Goal: Information Seeking & Learning: Learn about a topic

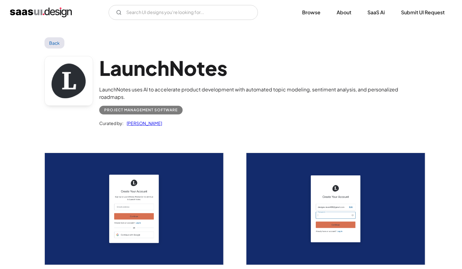
click at [53, 12] on img "home" at bounding box center [41, 12] width 62 height 10
click at [55, 39] on link "Back" at bounding box center [54, 42] width 20 height 11
click at [52, 21] on div "V7 Labs Gen AI Application Design Best-in-class data labeling tool. GenAI Close…" at bounding box center [231, 12] width 462 height 25
click at [51, 17] on div "V7 Labs Gen AI Application Design Best-in-class data labeling tool. GenAI Close…" at bounding box center [231, 12] width 442 height 15
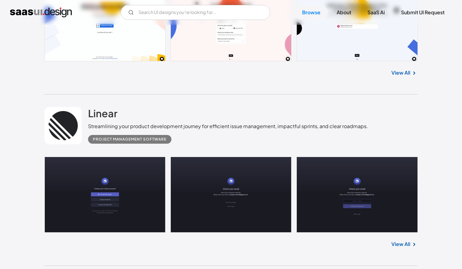
scroll to position [342, 0]
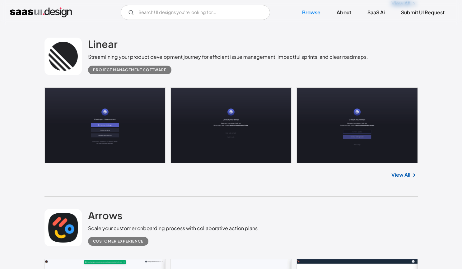
click at [144, 114] on link at bounding box center [230, 125] width 373 height 76
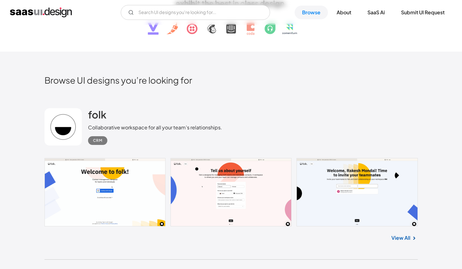
scroll to position [187, 0]
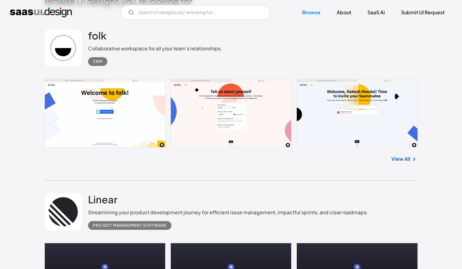
click at [129, 111] on link at bounding box center [230, 113] width 373 height 68
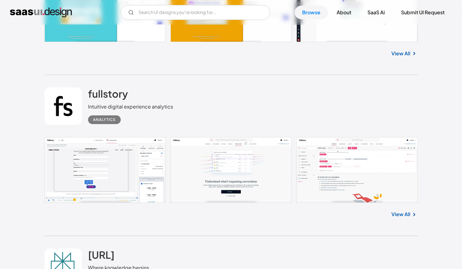
scroll to position [995, 0]
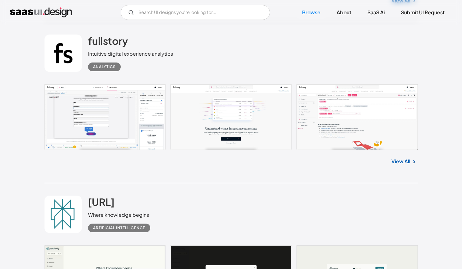
click at [120, 104] on link at bounding box center [230, 117] width 373 height 66
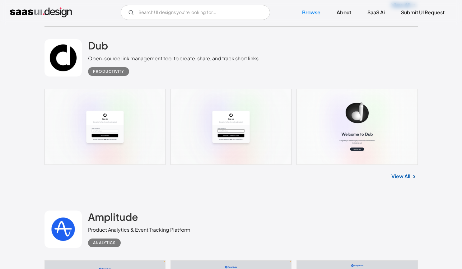
scroll to position [1492, 0]
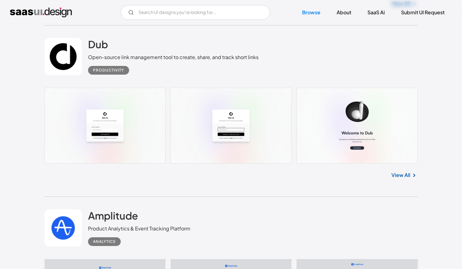
click at [142, 113] on link at bounding box center [230, 126] width 373 height 76
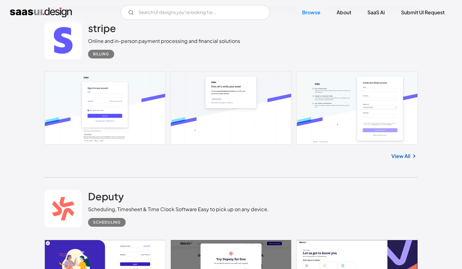
scroll to position [2704, 0]
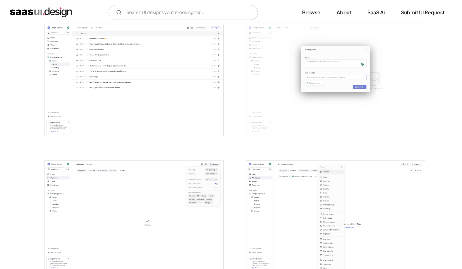
scroll to position [901, 0]
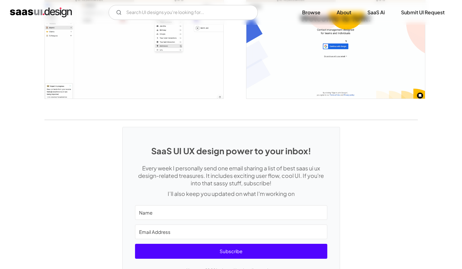
scroll to position [1026, 0]
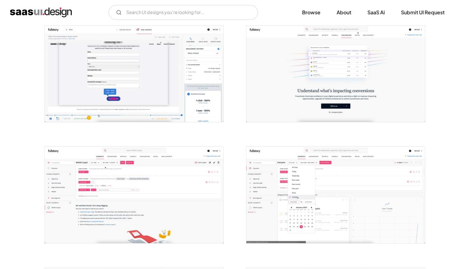
scroll to position [124, 0]
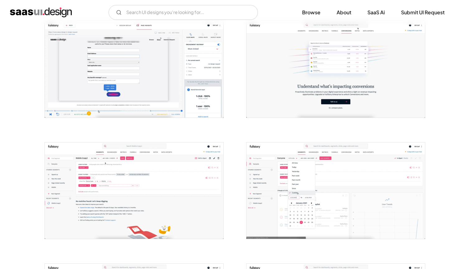
click at [146, 86] on img "open lightbox" at bounding box center [134, 69] width 178 height 96
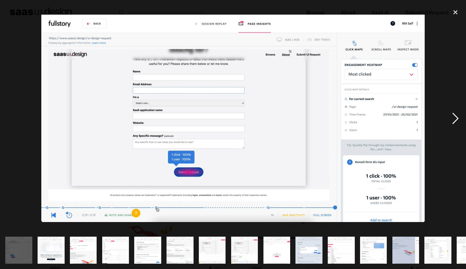
click at [454, 118] on div "next image" at bounding box center [455, 118] width 21 height 226
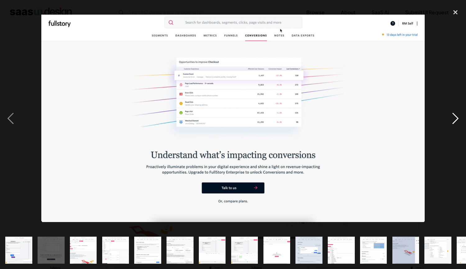
click at [452, 117] on div "next image" at bounding box center [455, 118] width 21 height 226
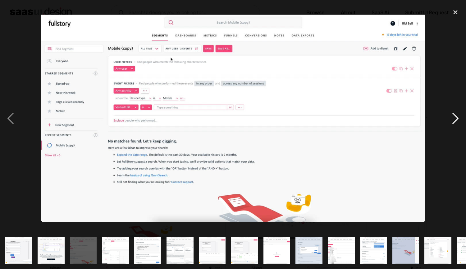
click at [455, 117] on div "next image" at bounding box center [455, 118] width 21 height 226
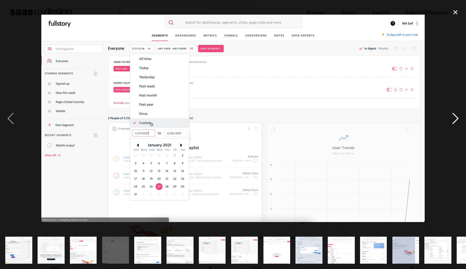
click at [455, 117] on div "next image" at bounding box center [455, 118] width 21 height 226
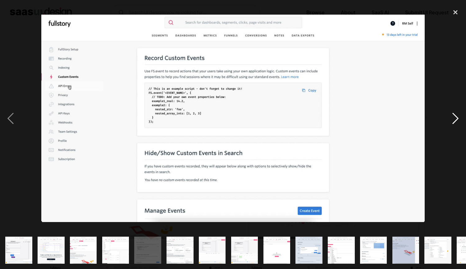
click at [455, 117] on div "next image" at bounding box center [455, 118] width 21 height 226
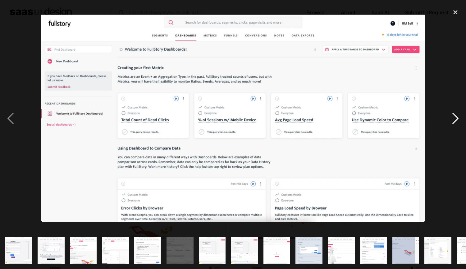
click at [455, 117] on div "next image" at bounding box center [455, 118] width 21 height 226
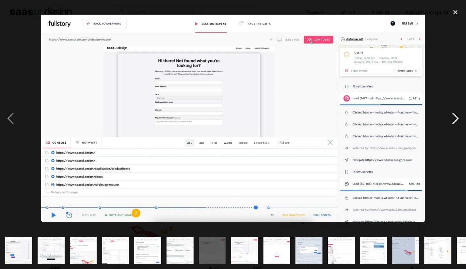
click at [455, 117] on div "next image" at bounding box center [455, 118] width 21 height 226
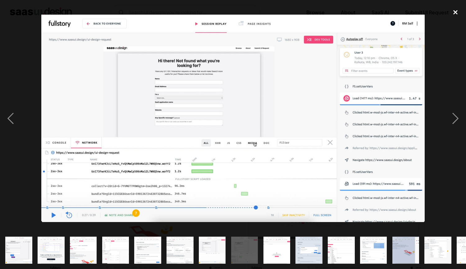
click at [453, 7] on div "close lightbox" at bounding box center [455, 12] width 21 height 14
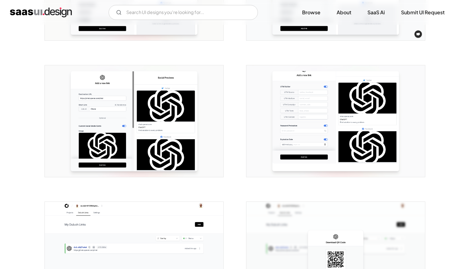
scroll to position [591, 0]
